Goal: Task Accomplishment & Management: Complete application form

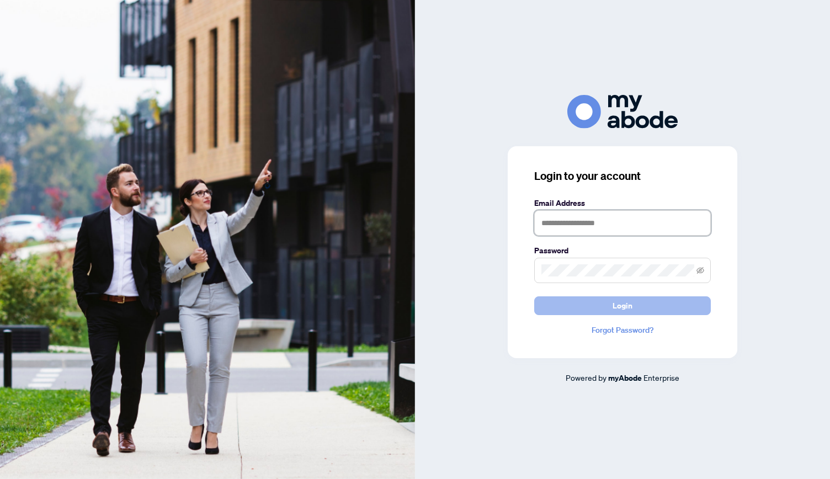
type input "**********"
click at [585, 304] on button "Login" at bounding box center [623, 306] width 177 height 19
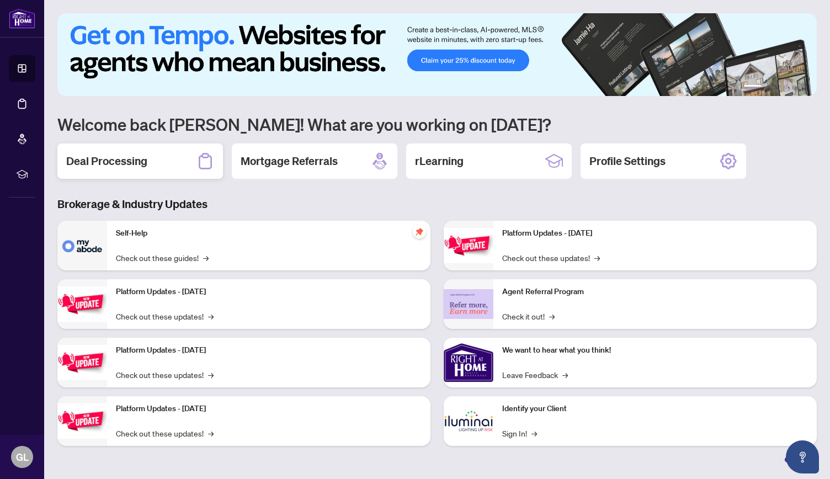
click at [140, 161] on h2 "Deal Processing" at bounding box center [106, 161] width 81 height 15
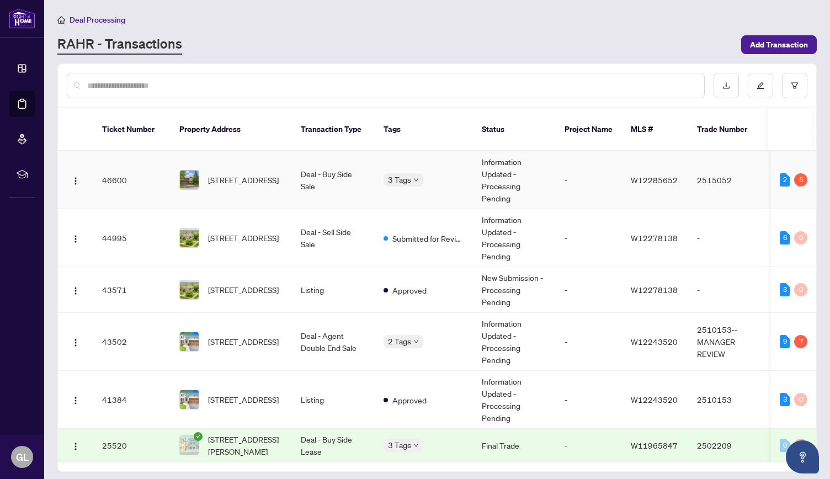
click at [345, 162] on td "Deal - Buy Side Sale" at bounding box center [333, 180] width 83 height 58
click at [247, 336] on span "[STREET_ADDRESS]" at bounding box center [243, 342] width 71 height 12
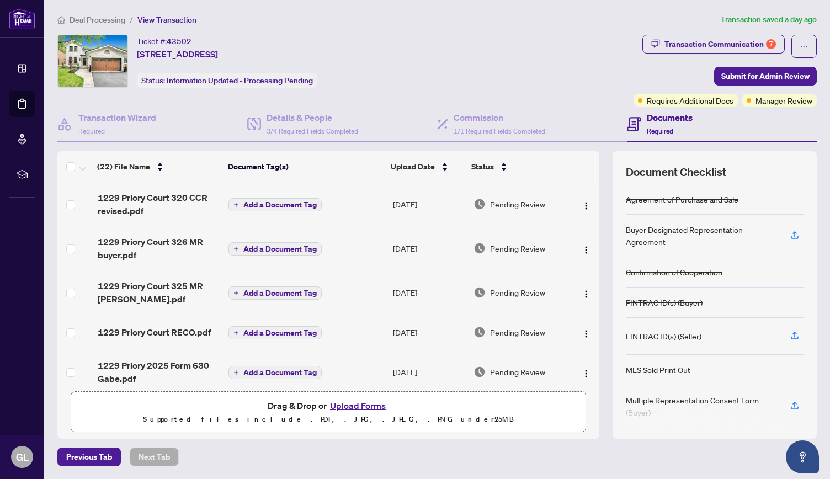
click at [368, 408] on button "Upload Forms" at bounding box center [358, 406] width 62 height 14
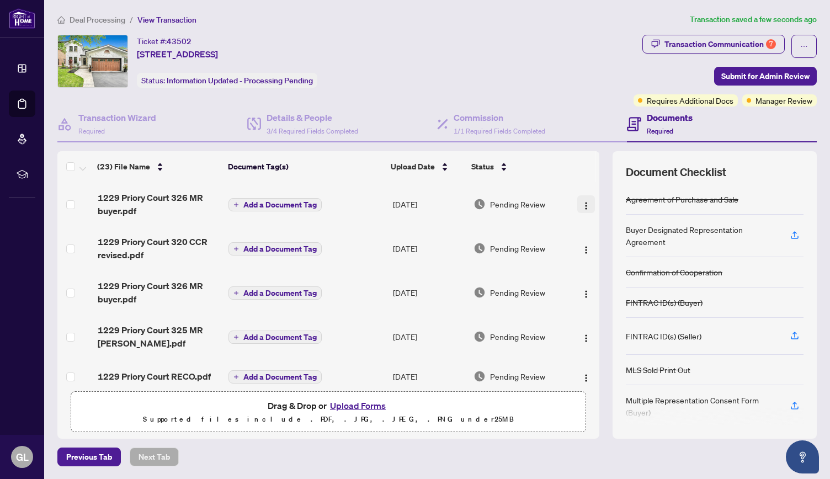
click at [582, 199] on span "button" at bounding box center [586, 204] width 9 height 12
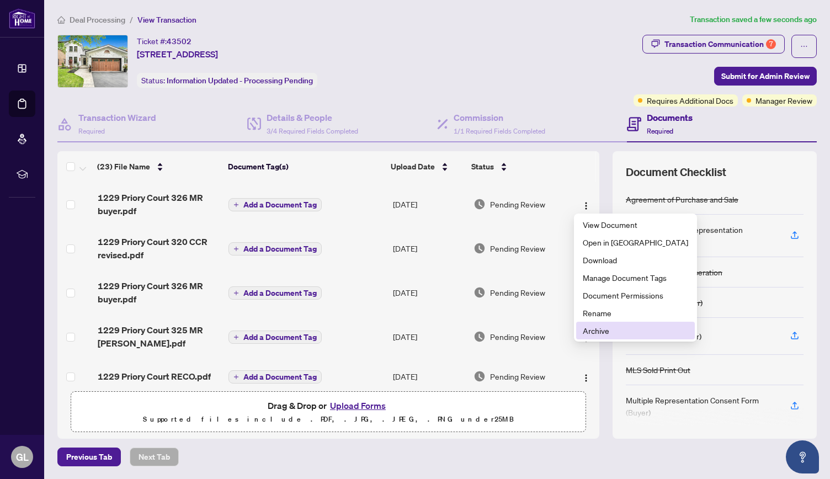
click at [593, 330] on span "Archive" at bounding box center [635, 331] width 105 height 12
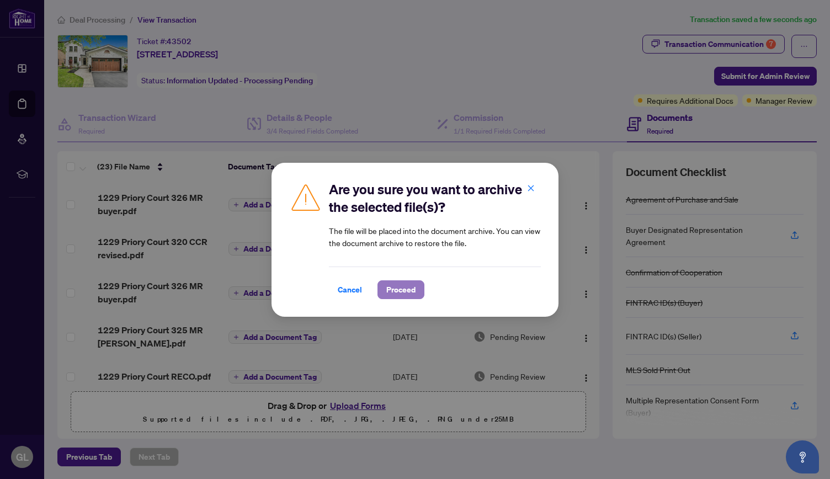
click at [408, 290] on span "Proceed" at bounding box center [401, 290] width 29 height 18
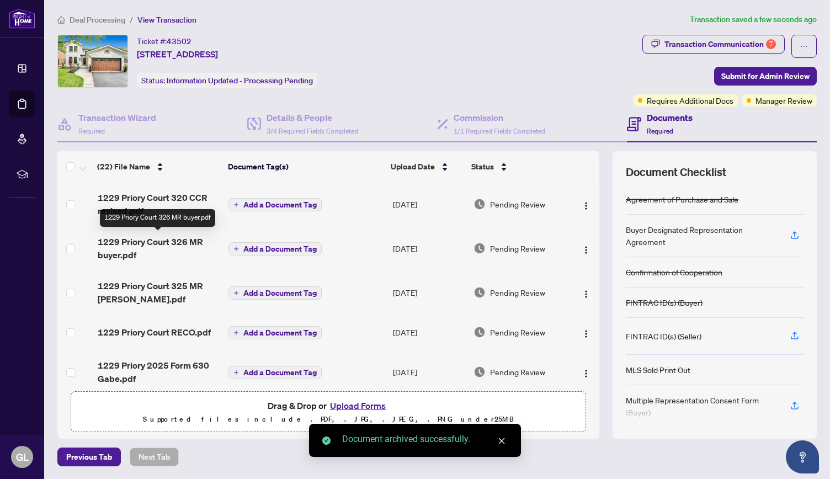
click at [185, 241] on span "1229 Priory Court 326 MR buyer.pdf" at bounding box center [159, 248] width 123 height 27
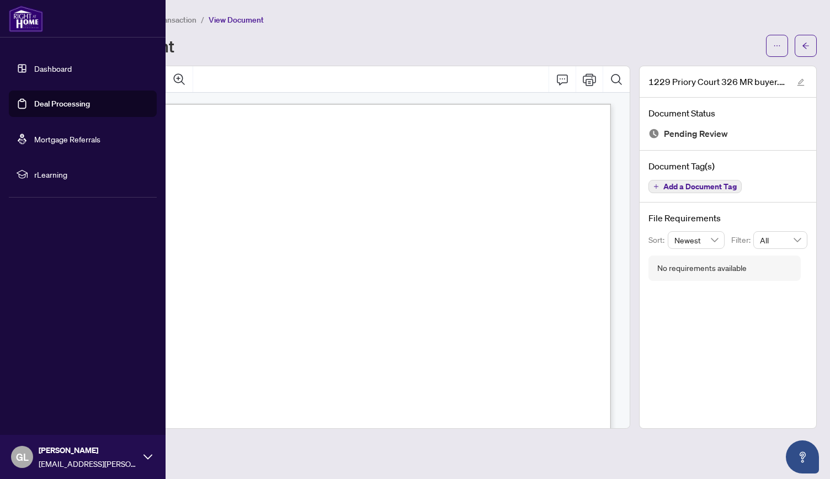
click at [43, 72] on link "Dashboard" at bounding box center [53, 69] width 38 height 10
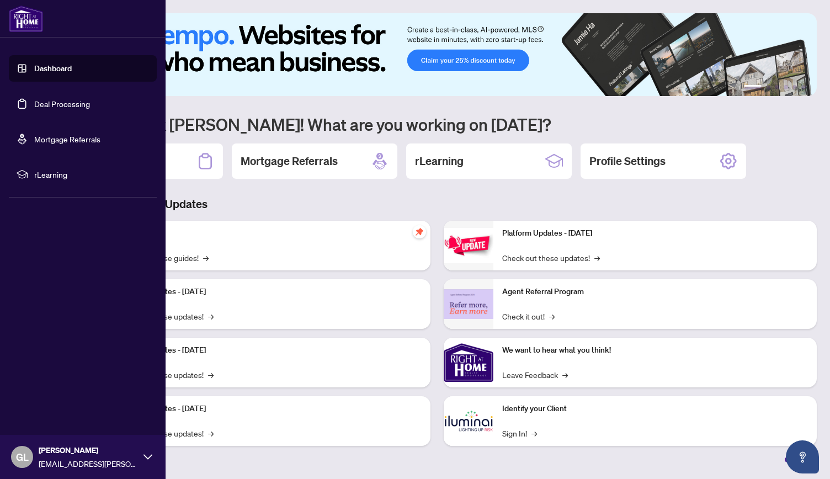
click at [62, 67] on link "Dashboard" at bounding box center [53, 69] width 38 height 10
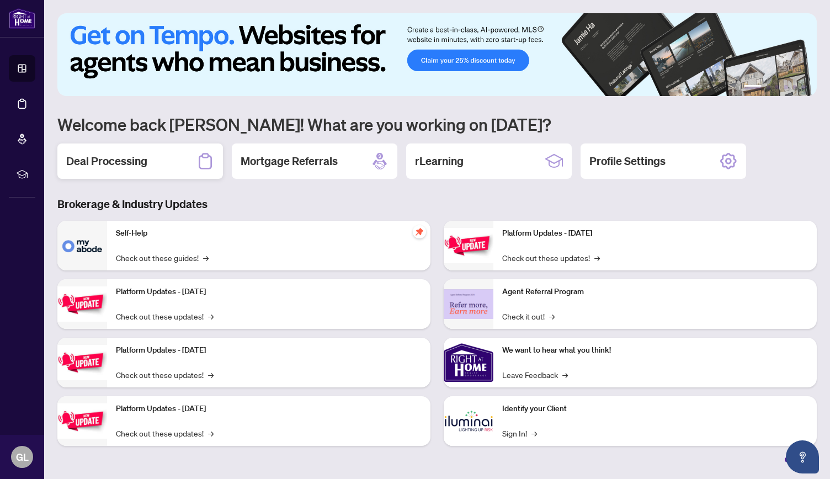
click at [149, 166] on div "Deal Processing" at bounding box center [140, 161] width 166 height 35
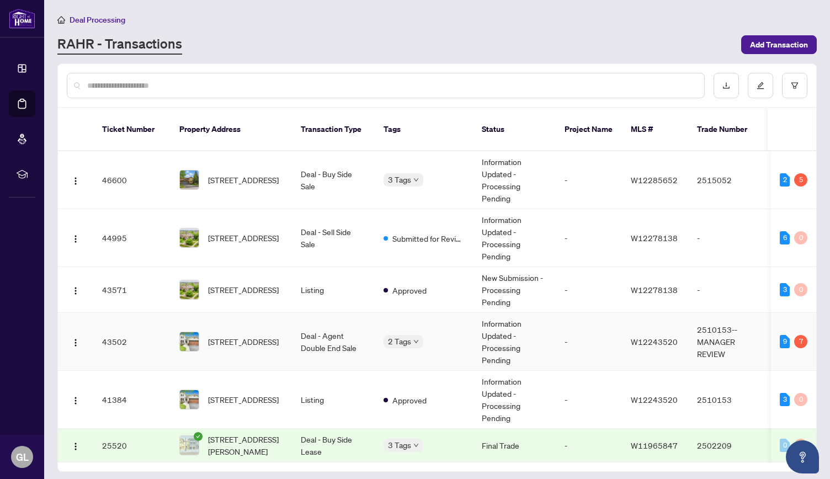
click at [274, 336] on span "[STREET_ADDRESS]" at bounding box center [243, 342] width 71 height 12
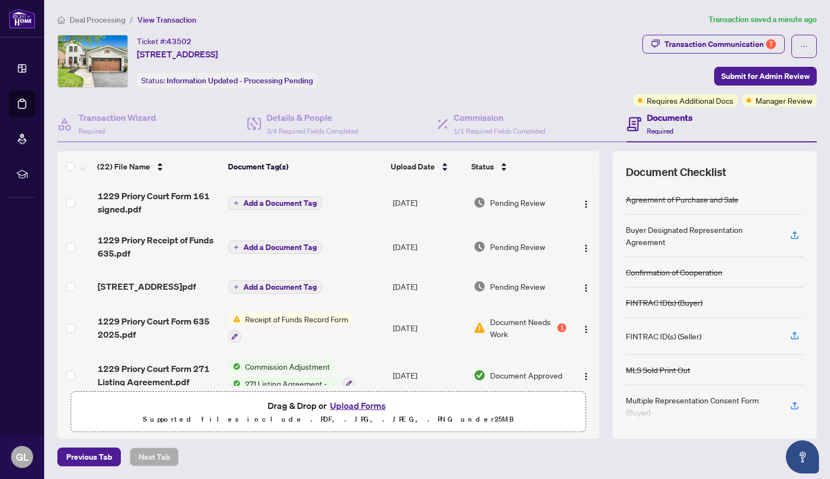
scroll to position [258, 0]
click at [733, 82] on span "Submit for Admin Review" at bounding box center [766, 76] width 88 height 18
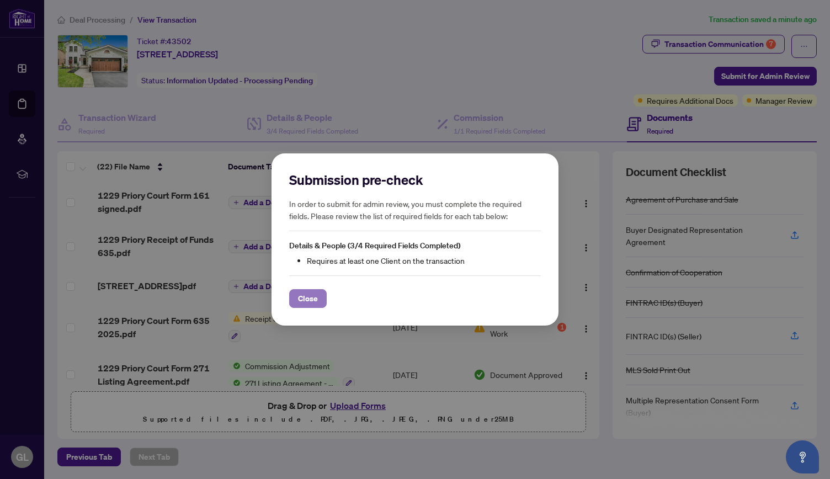
click at [316, 299] on span "Close" at bounding box center [308, 299] width 20 height 18
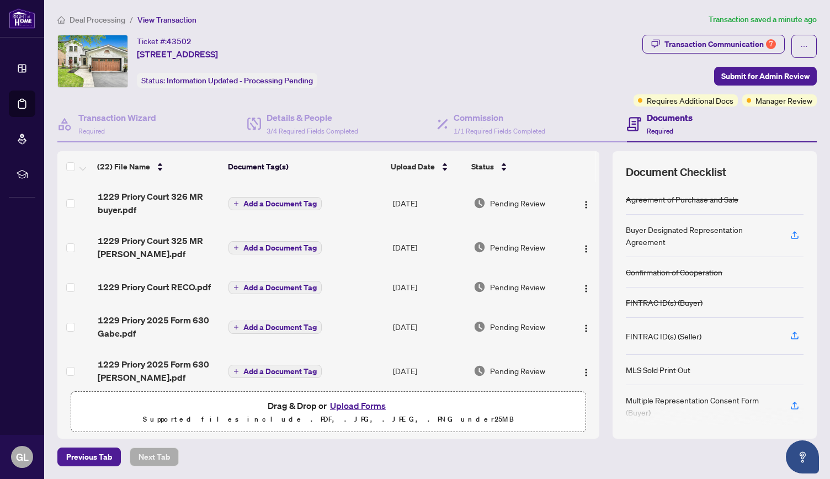
scroll to position [32, 0]
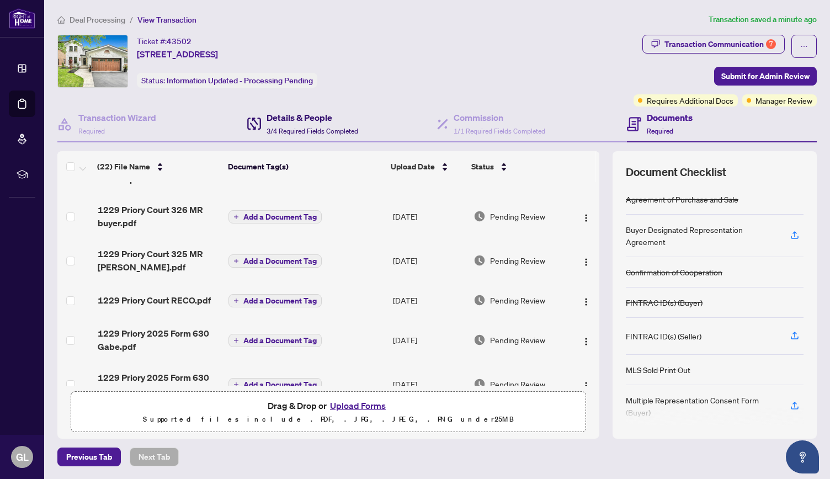
click at [301, 124] on div "Details & People 3/4 Required Fields Completed" at bounding box center [313, 124] width 92 height 26
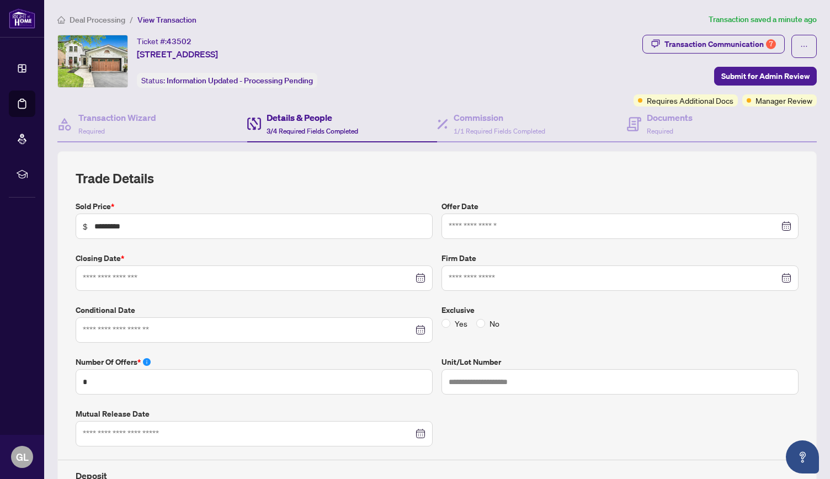
type input "**********"
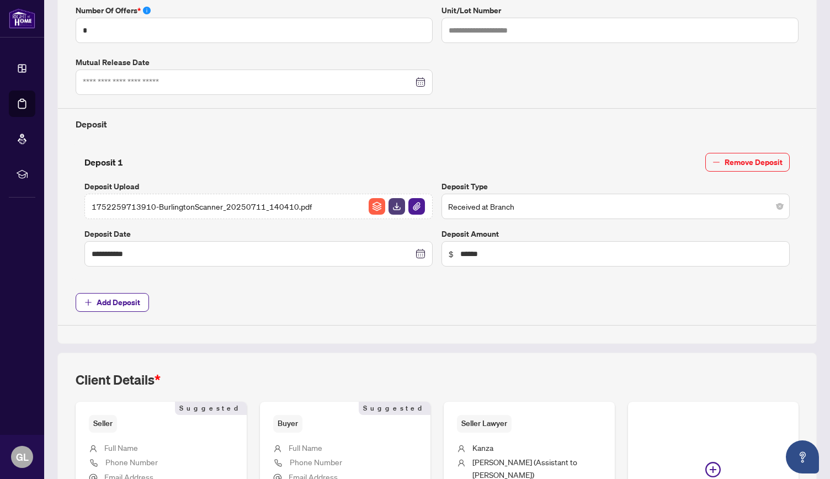
scroll to position [478, 0]
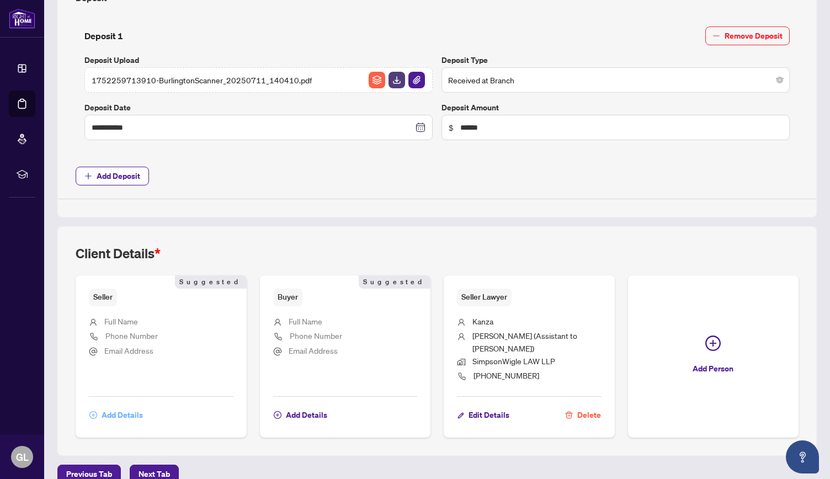
click at [123, 406] on span "Add Details" at bounding box center [122, 415] width 41 height 18
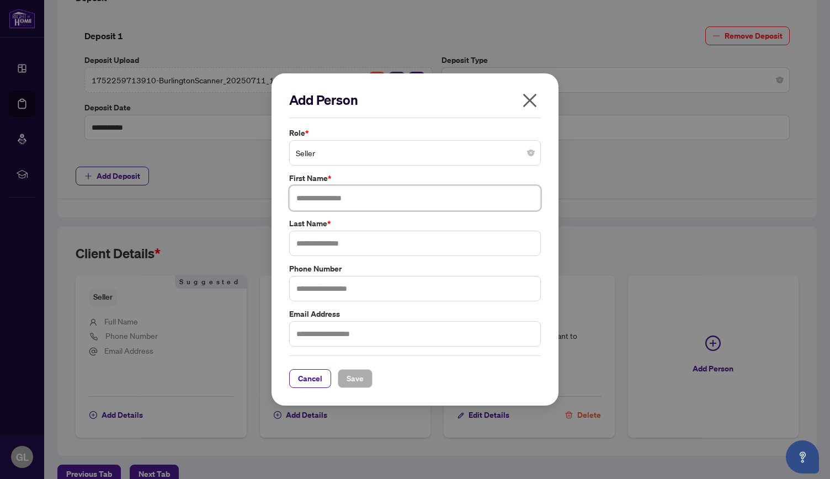
click at [315, 199] on input "text" at bounding box center [415, 198] width 252 height 25
type input "*******"
type input "***"
type input "**********"
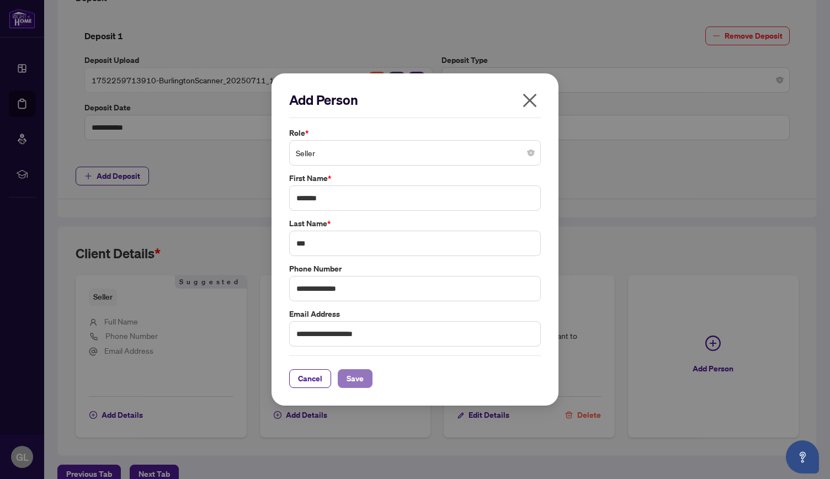
click at [362, 378] on span "Save" at bounding box center [355, 379] width 17 height 18
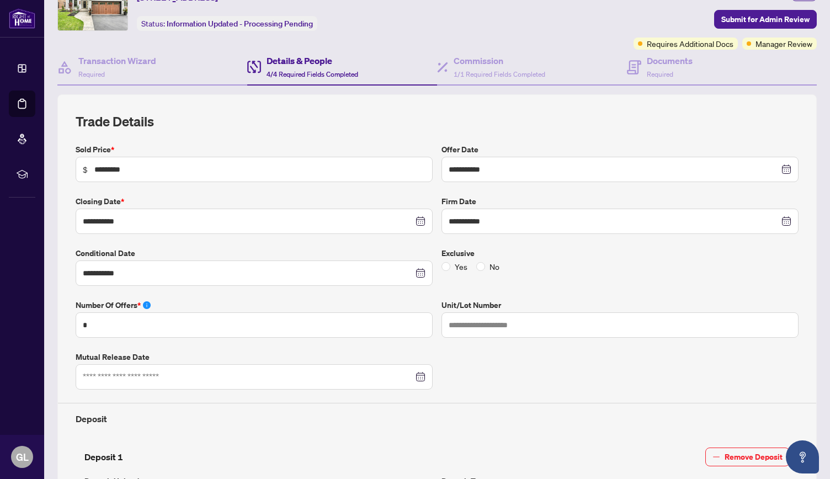
scroll to position [0, 0]
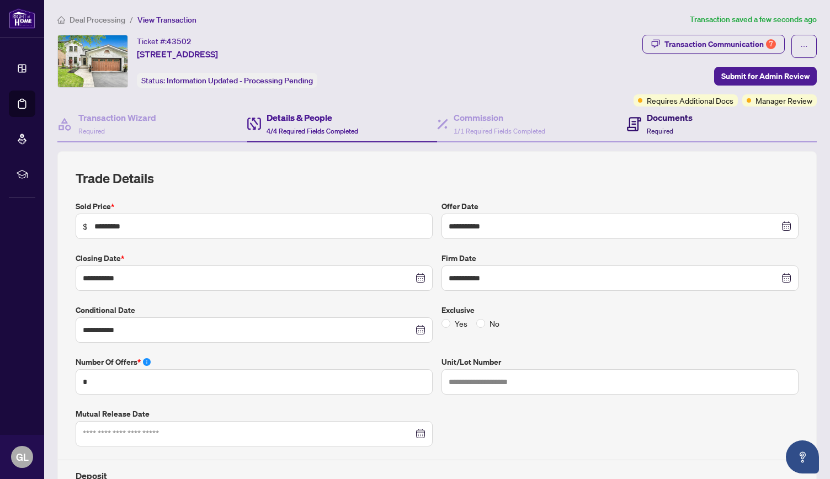
click at [659, 127] on span "Required" at bounding box center [660, 131] width 27 height 8
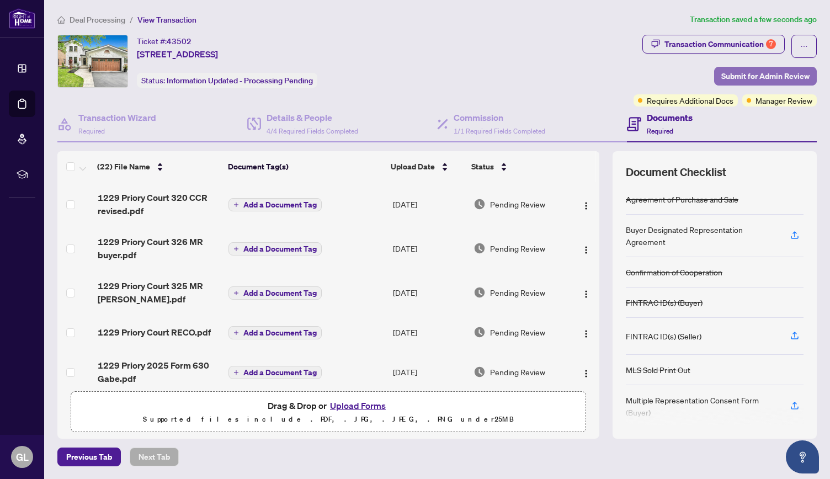
click at [758, 74] on span "Submit for Admin Review" at bounding box center [766, 76] width 88 height 18
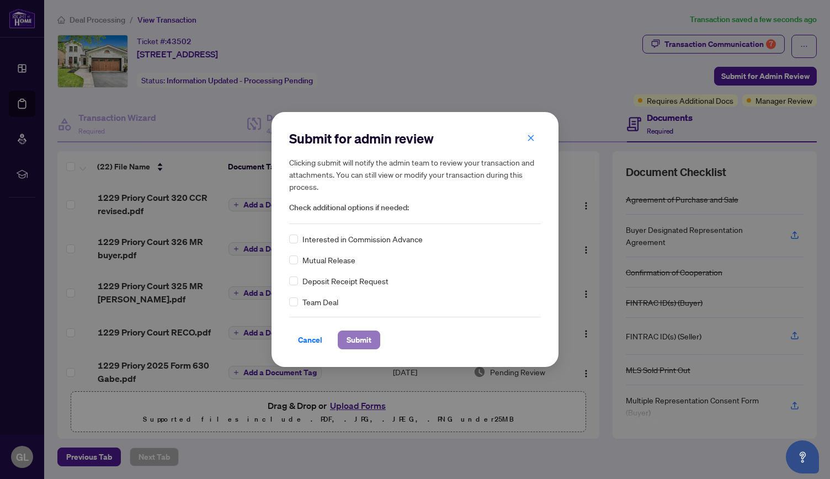
click at [370, 338] on span "Submit" at bounding box center [359, 340] width 25 height 18
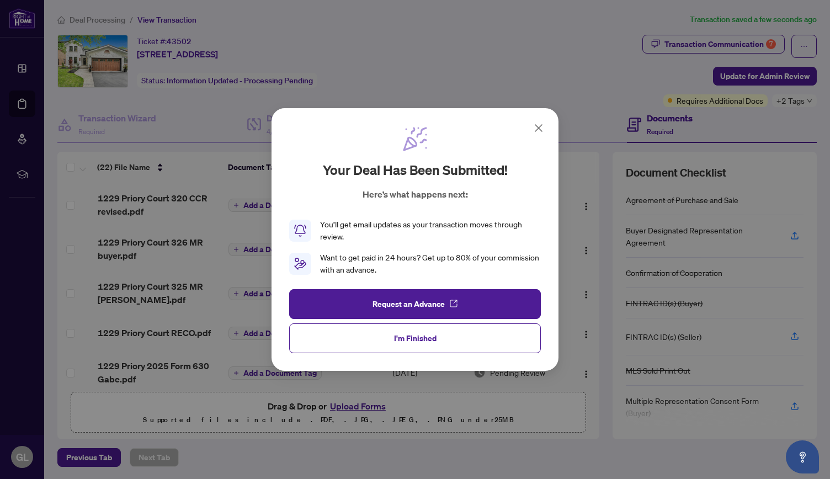
drag, startPoint x: 411, startPoint y: 343, endPoint x: 509, endPoint y: 349, distance: 97.9
click at [509, 349] on button "I'm Finished" at bounding box center [415, 339] width 252 height 30
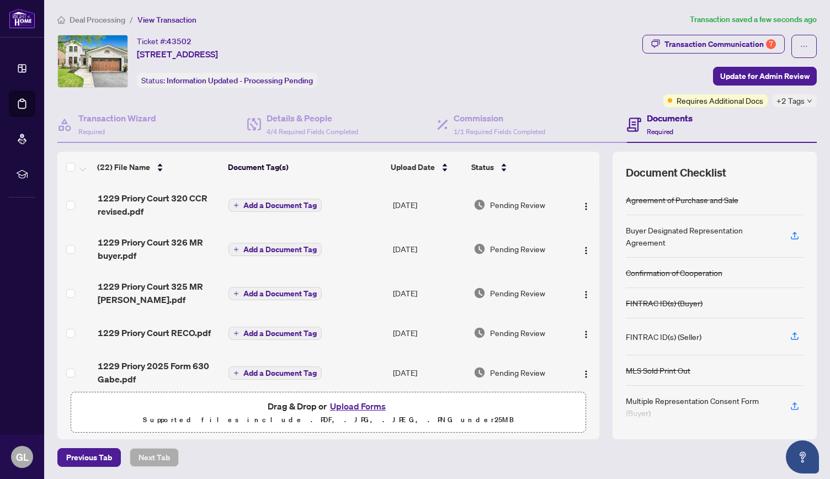
click at [509, 351] on td "Pending Review" at bounding box center [520, 373] width 102 height 44
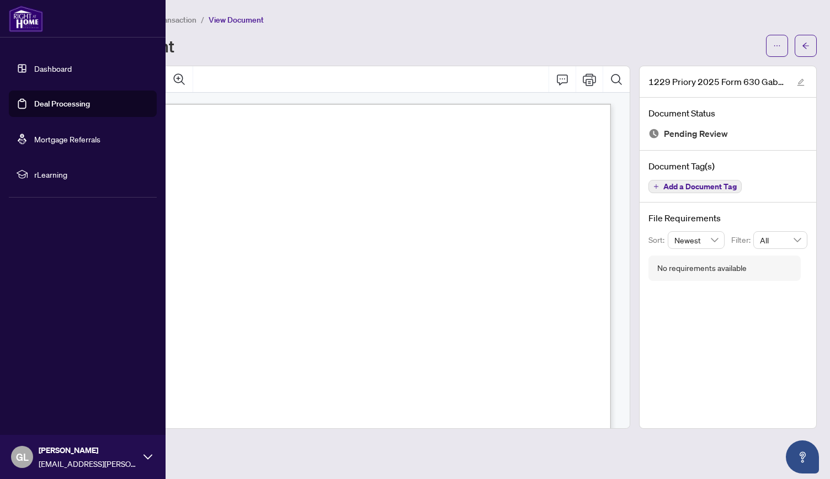
click at [34, 69] on link "Dashboard" at bounding box center [53, 69] width 38 height 10
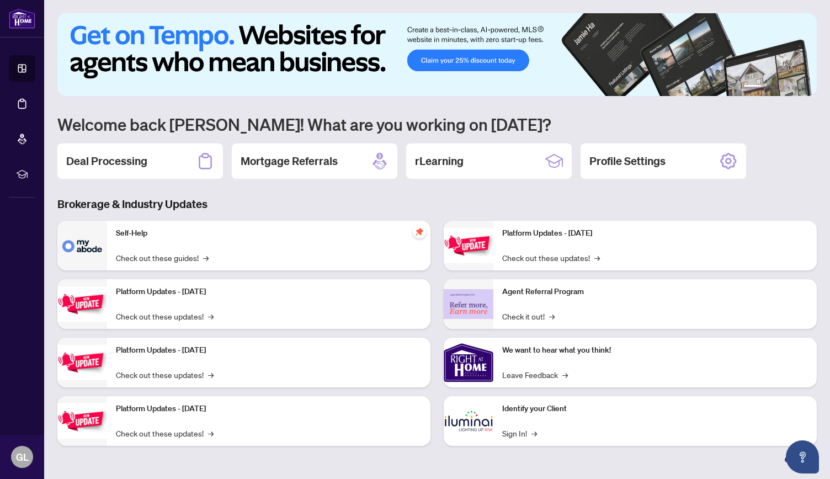
click at [327, 193] on div "1 2 3 4 5 6 Welcome back [PERSON_NAME]! What are you working on [DATE]? Deal Pr…" at bounding box center [437, 237] width 760 height 449
click at [136, 162] on h2 "Deal Processing" at bounding box center [106, 161] width 81 height 15
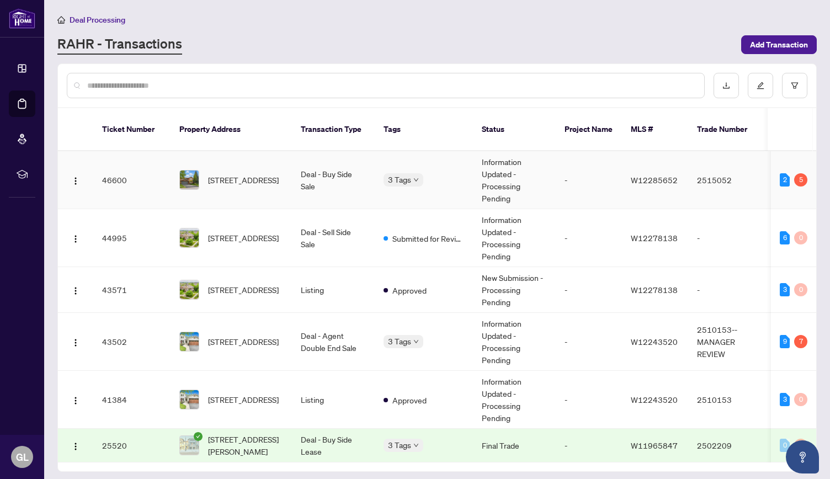
click at [256, 174] on span "[STREET_ADDRESS]" at bounding box center [243, 180] width 71 height 12
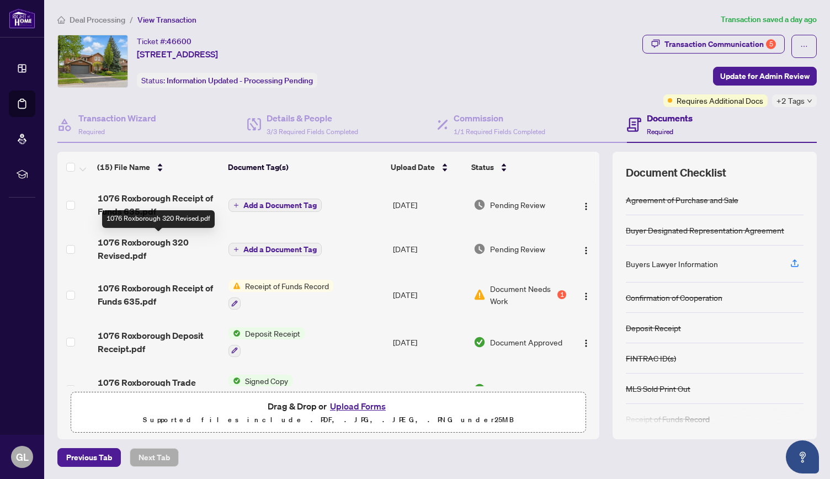
click at [147, 244] on span "1076 Roxborough 320 Revised.pdf" at bounding box center [159, 249] width 123 height 27
